Goal: Check status: Check status

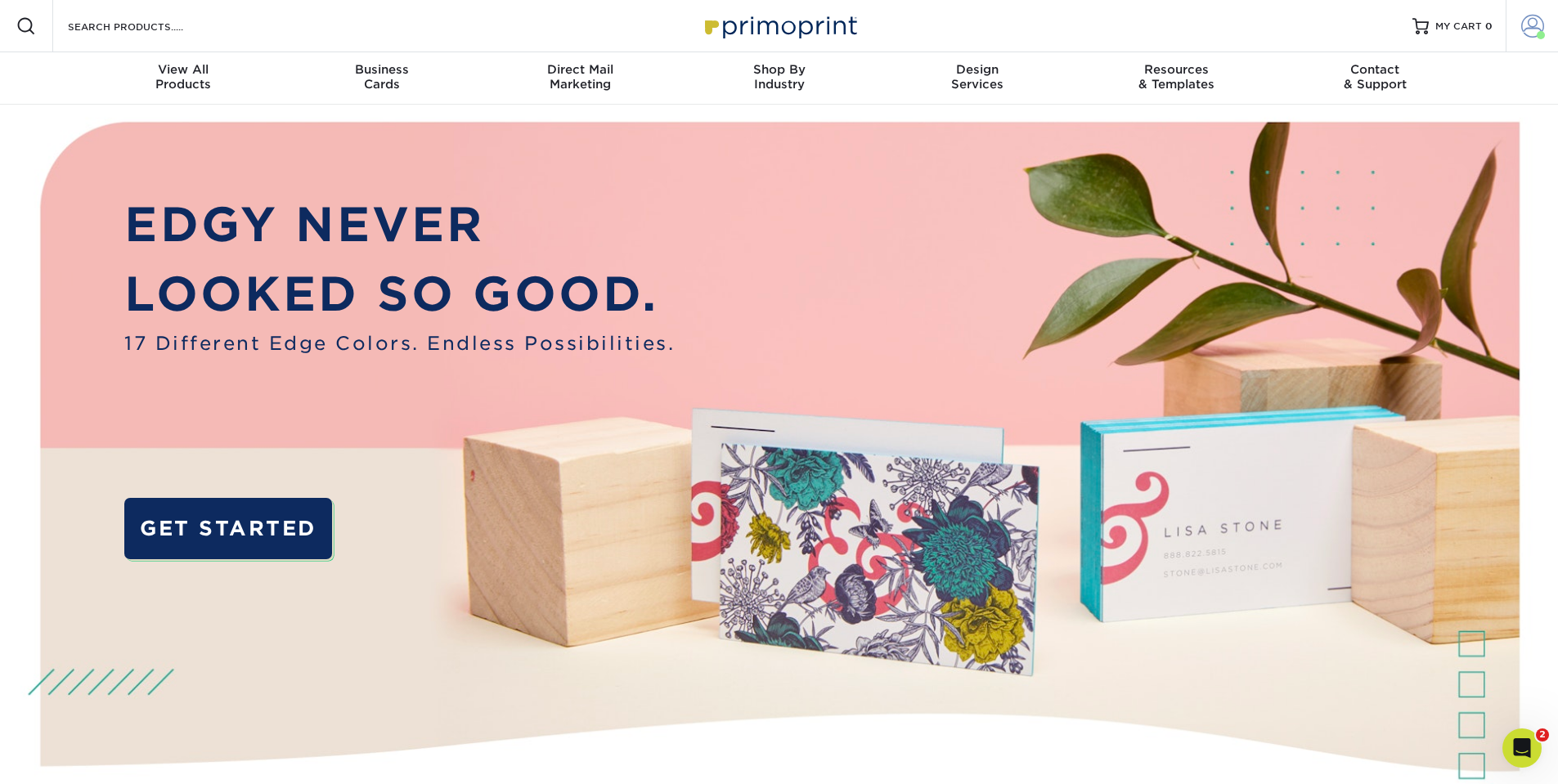
click at [1519, 21] on link "Account" at bounding box center [1531, 26] width 53 height 53
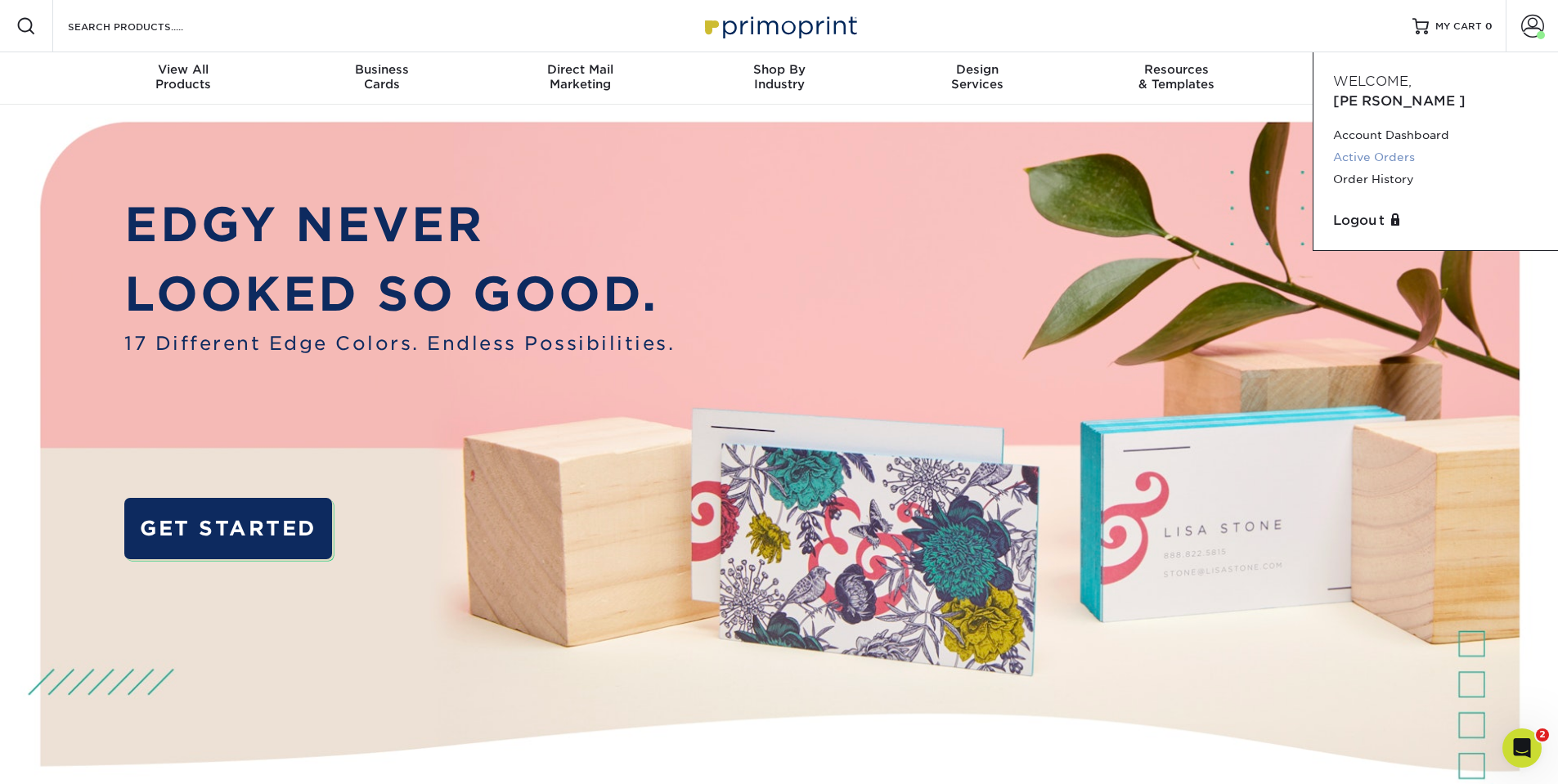
click at [1396, 147] on link "Active Orders" at bounding box center [1436, 158] width 206 height 22
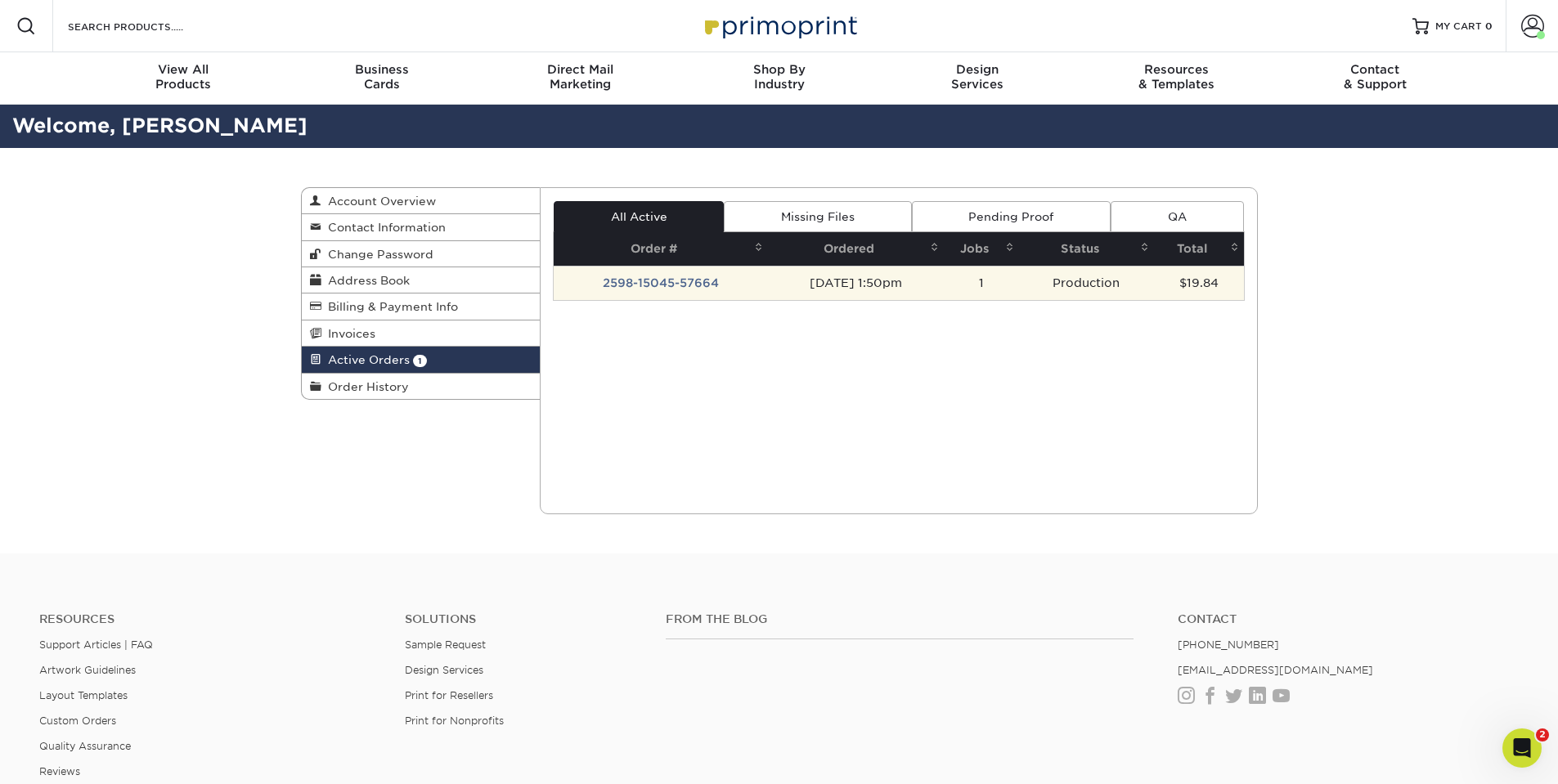
click at [679, 283] on td "2598-15045-57664" at bounding box center [661, 283] width 214 height 35
